Goal: Information Seeking & Learning: Understand process/instructions

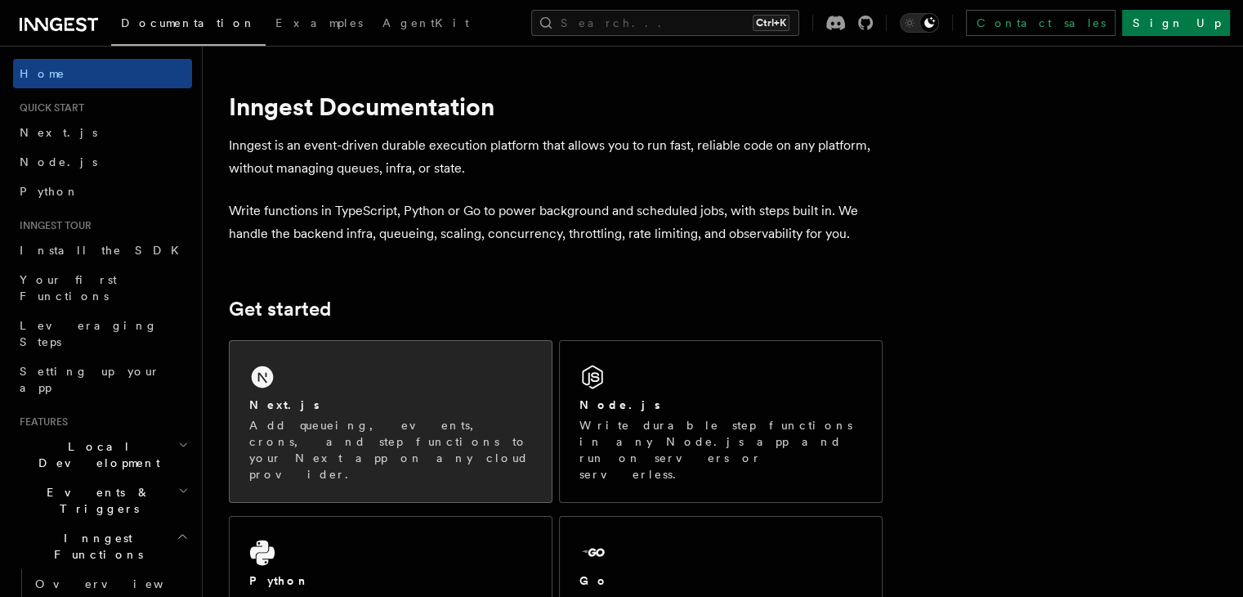
click at [420, 431] on p "Add queueing, events, crons, and step functions to your Next app on any cloud p…" at bounding box center [390, 449] width 283 height 65
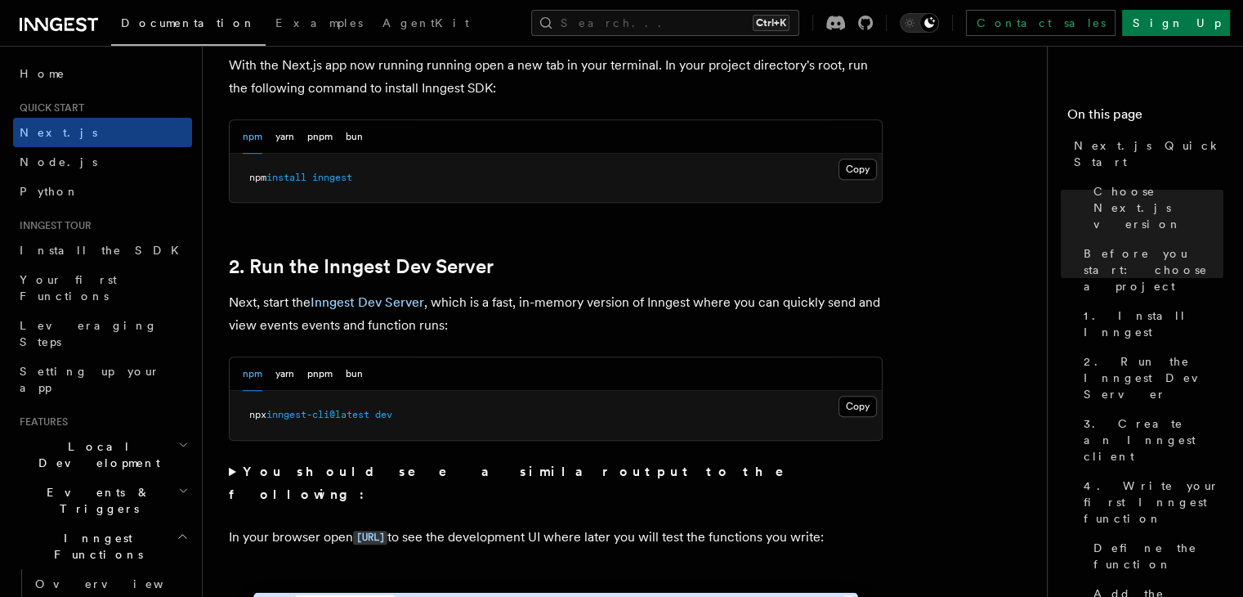
scroll to position [981, 0]
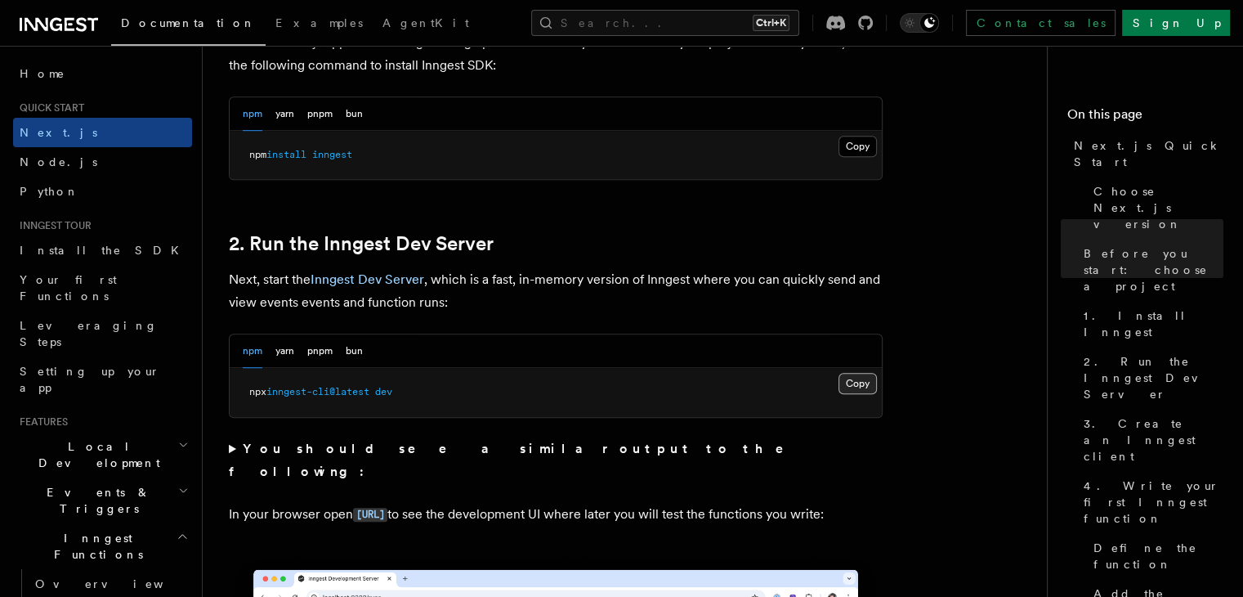
click at [865, 390] on button "Copy Copied" at bounding box center [858, 383] width 38 height 21
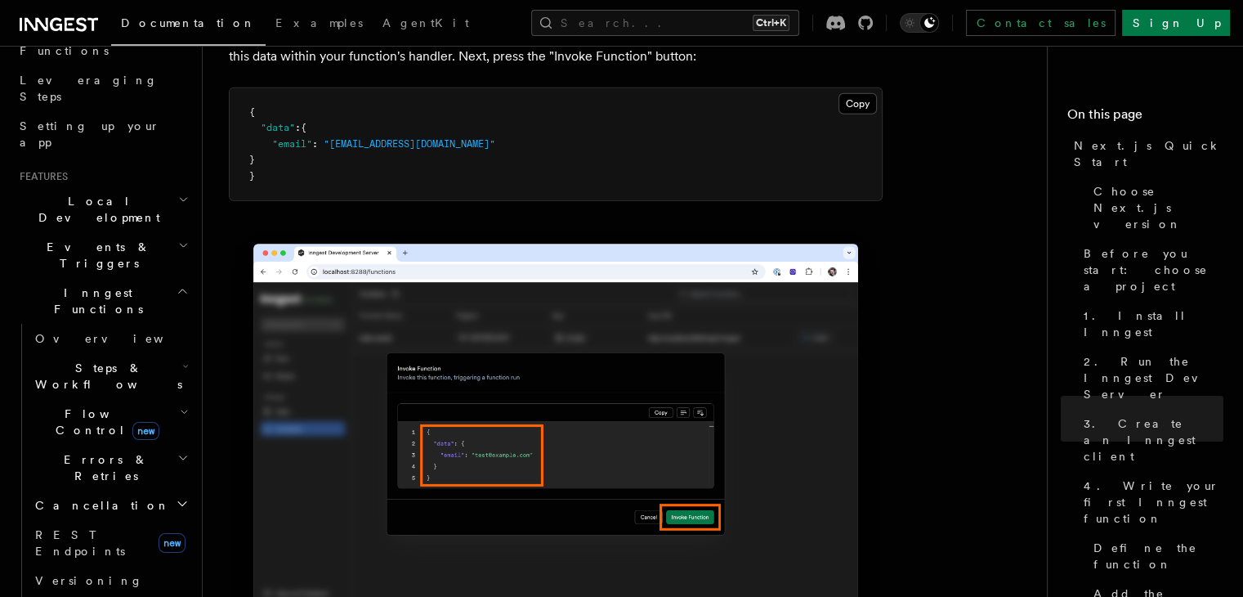
scroll to position [4985, 0]
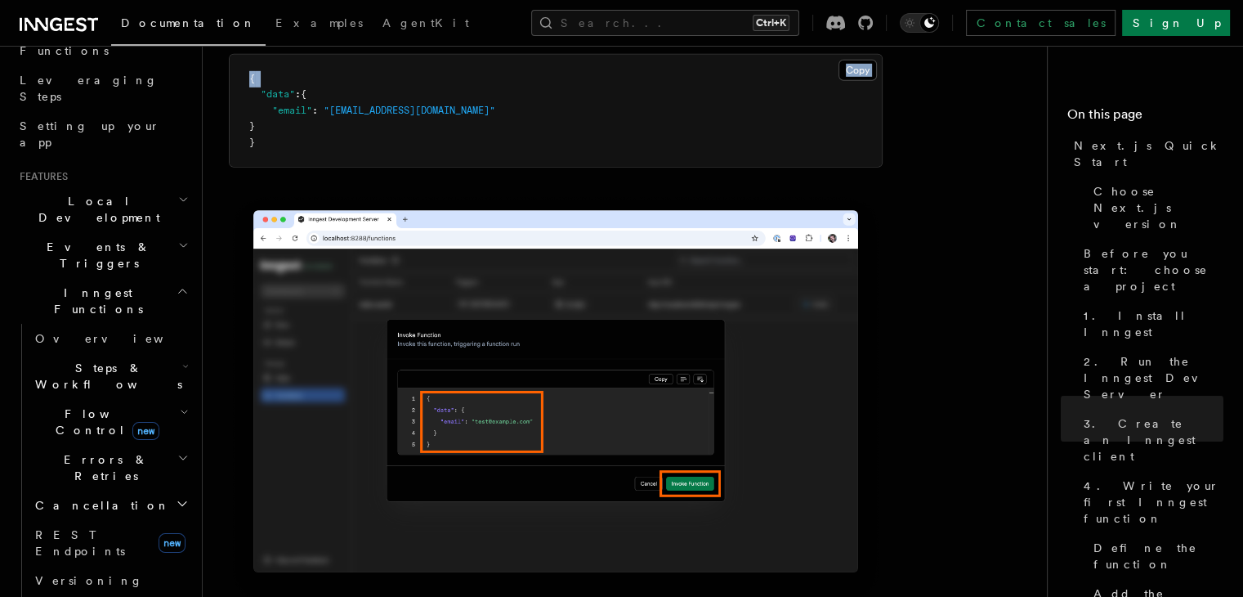
drag, startPoint x: 293, startPoint y: 196, endPoint x: 248, endPoint y: 102, distance: 103.8
click at [248, 102] on article "Quick start Next.js Quick Start In this tutorial you will add Inngest to a Next…" at bounding box center [631, 544] width 805 height 10914
click at [384, 189] on article "Quick start Next.js Quick Start In this tutorial you will add Inngest to a Next…" at bounding box center [631, 544] width 805 height 10914
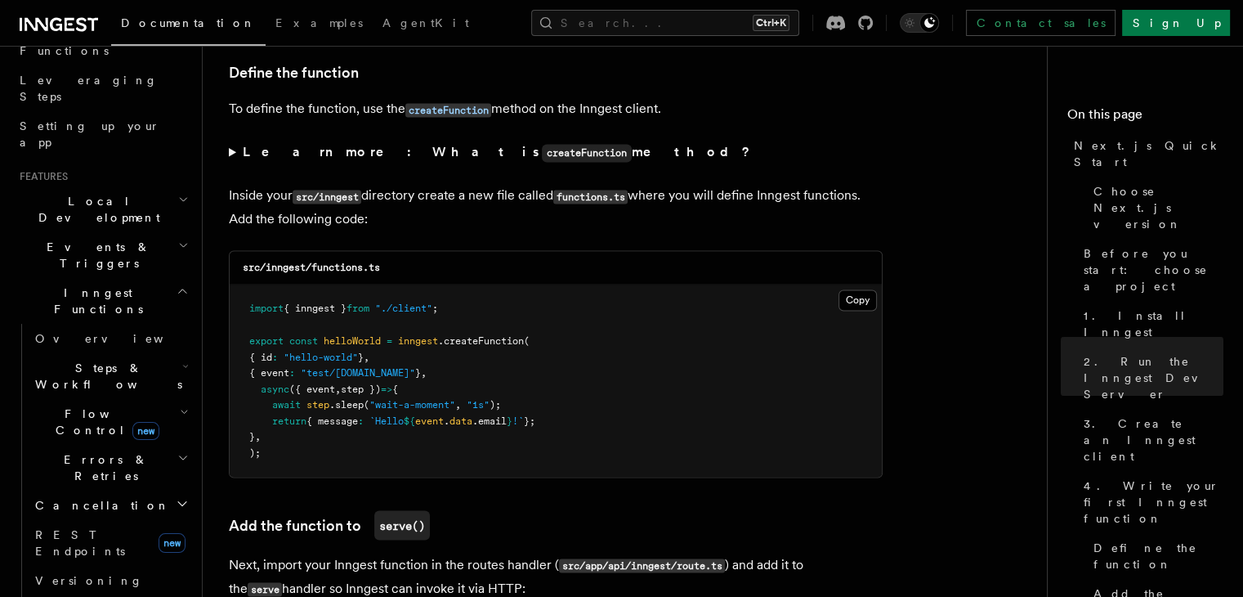
scroll to position [2533, 0]
